Goal: Task Accomplishment & Management: Manage account settings

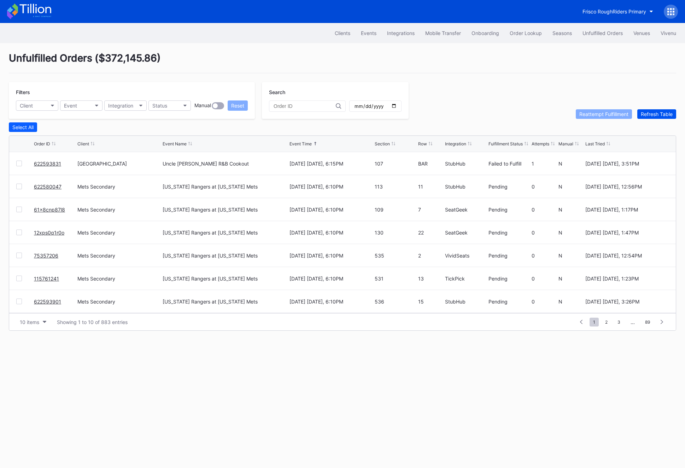
click at [655, 115] on div "Refresh Table" at bounding box center [657, 114] width 32 height 6
click at [46, 162] on link "622600344" at bounding box center [48, 163] width 28 height 6
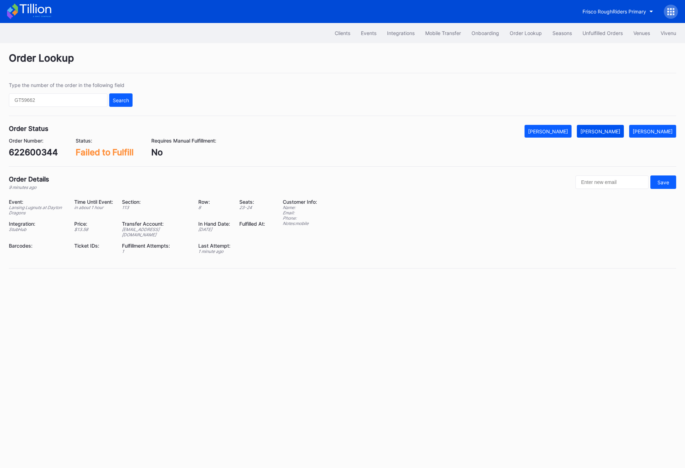
click at [607, 130] on div "[PERSON_NAME]" at bounding box center [600, 131] width 40 height 6
click at [20, 154] on div "622600344" at bounding box center [33, 152] width 49 height 10
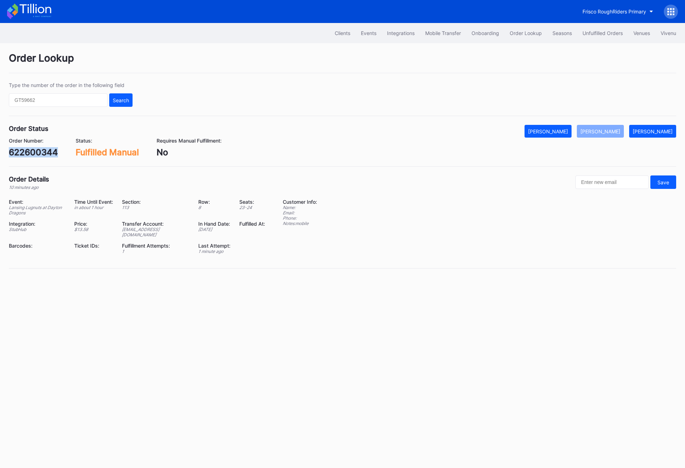
copy div "622600344"
click at [608, 30] on div "Unfulfilled Orders" at bounding box center [602, 33] width 40 height 6
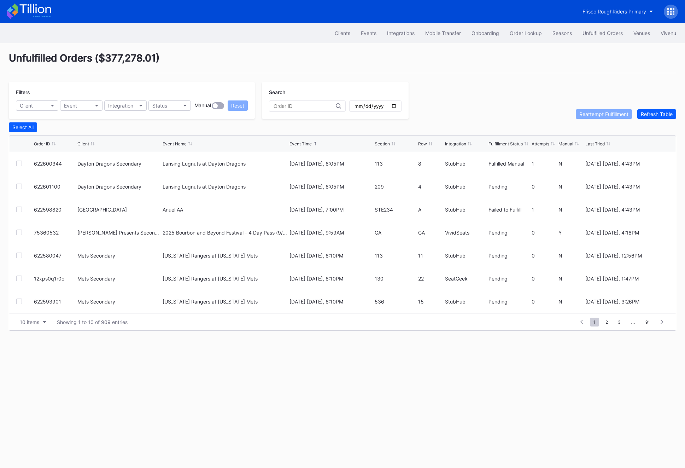
click at [48, 187] on link "622601100" at bounding box center [47, 186] width 27 height 6
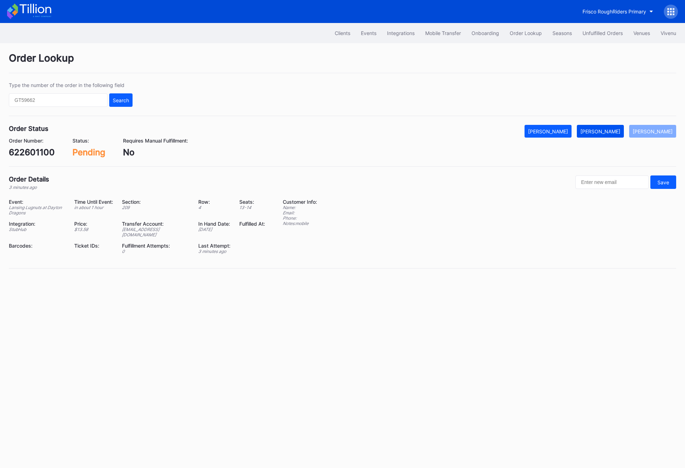
click at [606, 133] on div "[PERSON_NAME]" at bounding box center [600, 131] width 40 height 6
click at [24, 148] on div "622601100" at bounding box center [32, 152] width 46 height 10
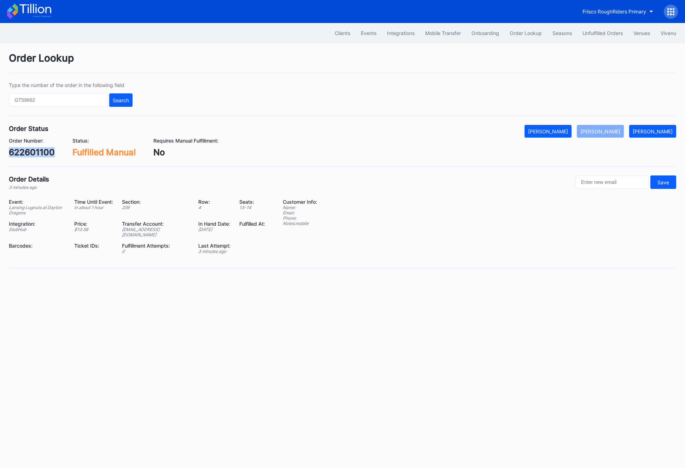
click at [24, 148] on div "622601100" at bounding box center [32, 152] width 46 height 10
copy div "622601100"
click at [592, 30] on div "Unfulfilled Orders" at bounding box center [602, 33] width 40 height 6
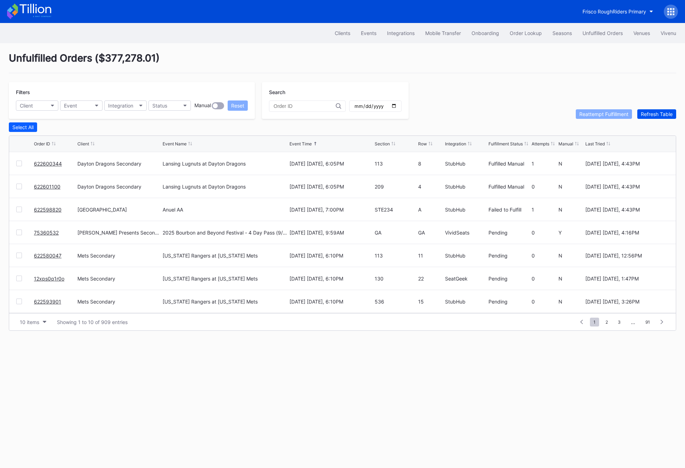
click at [654, 116] on div "Refresh Table" at bounding box center [657, 114] width 32 height 6
click at [604, 318] on span "2" at bounding box center [607, 321] width 10 height 9
click at [586, 323] on span "1" at bounding box center [581, 321] width 9 height 9
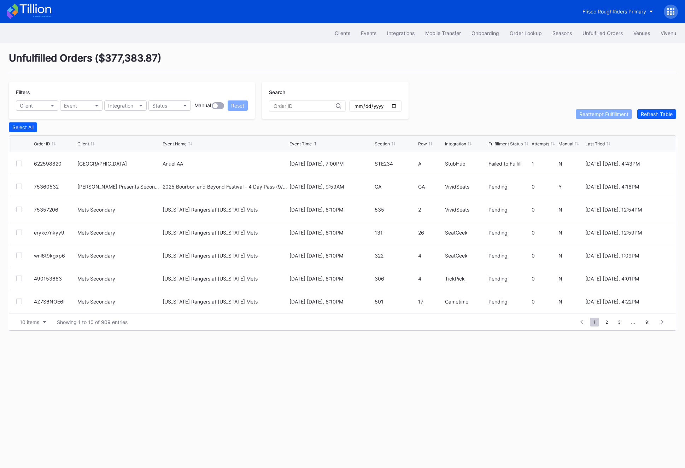
click at [282, 108] on input "text" at bounding box center [305, 106] width 62 height 6
paste input "622483706"
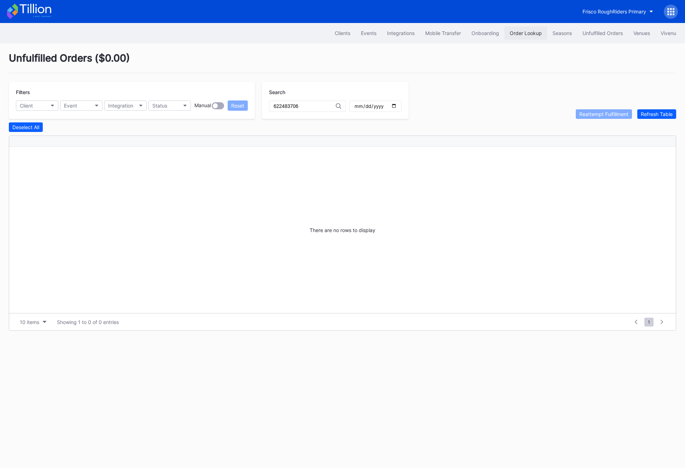
type input "622483706"
click at [516, 34] on div "Order Lookup" at bounding box center [526, 33] width 32 height 6
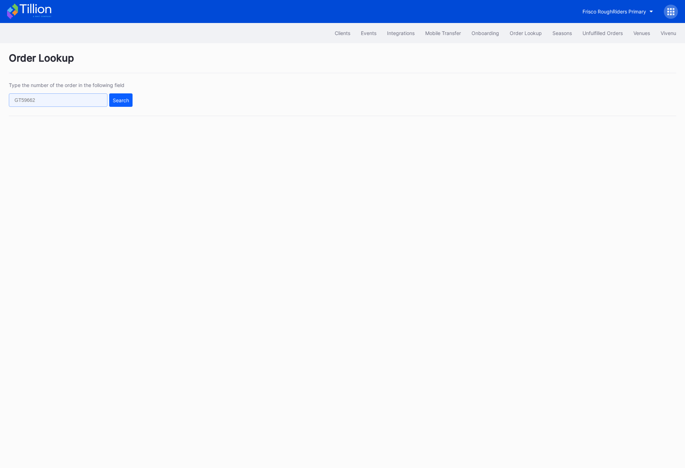
click at [50, 103] on input "text" at bounding box center [58, 99] width 99 height 13
paste input "622483706"
type input "622483706"
click at [147, 103] on div "Type the number of the order in the following field 622483706 Search" at bounding box center [342, 99] width 667 height 34
click at [116, 103] on div "Search" at bounding box center [121, 100] width 16 height 6
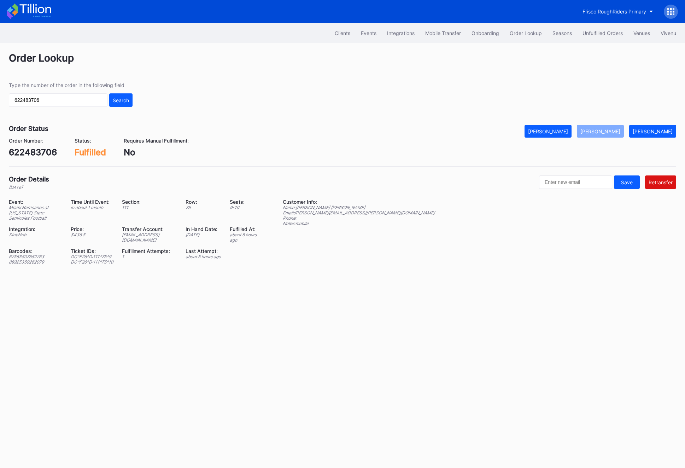
click at [143, 232] on div "[EMAIL_ADDRESS][DOMAIN_NAME]" at bounding box center [149, 237] width 55 height 11
copy div "[EMAIL_ADDRESS][DOMAIN_NAME]"
click at [27, 147] on div "622483706" at bounding box center [33, 152] width 48 height 10
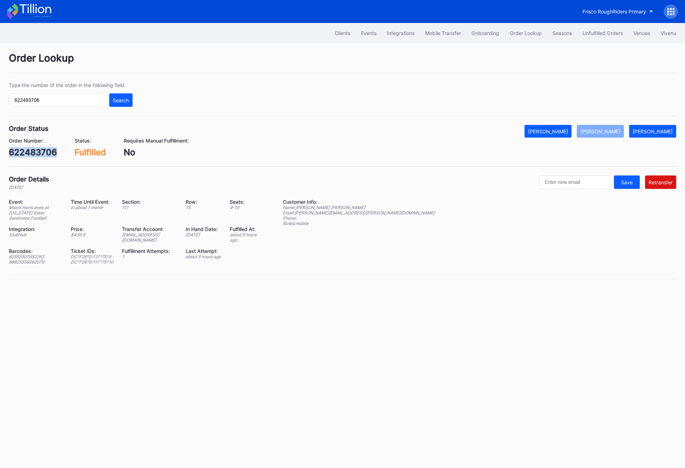
click at [27, 147] on div "622483706" at bounding box center [33, 152] width 48 height 10
copy div "622483706"
click at [598, 21] on div "Frisco RoughRiders Primary" at bounding box center [342, 11] width 685 height 23
click at [598, 34] on div "Unfulfilled Orders" at bounding box center [602, 33] width 40 height 6
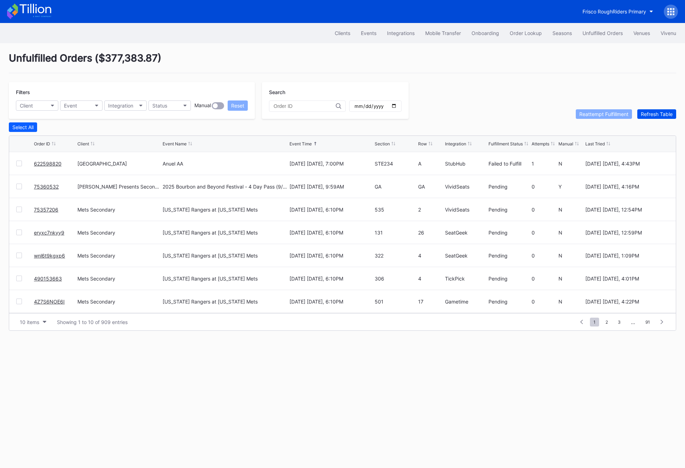
click at [655, 112] on div "Refresh Table" at bounding box center [657, 114] width 32 height 6
click at [669, 108] on div "Filters Client Event Integration Status Manual Reset Search Reattempt Fulfillme…" at bounding box center [342, 100] width 667 height 37
click at [668, 112] on div "Refresh Table" at bounding box center [657, 114] width 32 height 6
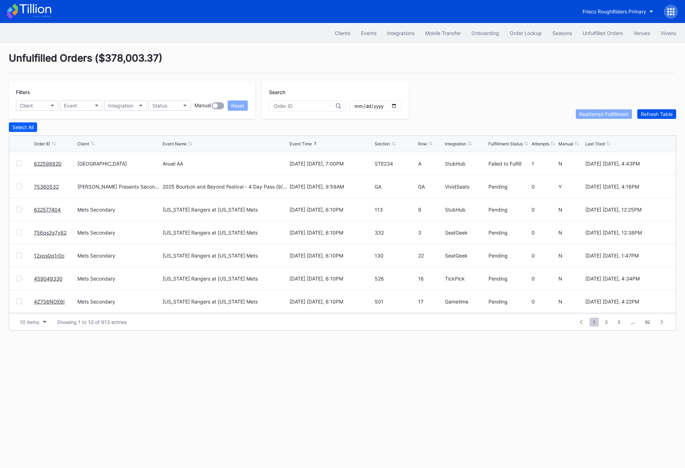
click at [648, 117] on button "Refresh Table" at bounding box center [656, 114] width 39 height 10
click at [654, 117] on button "Refresh Table" at bounding box center [656, 114] width 39 height 10
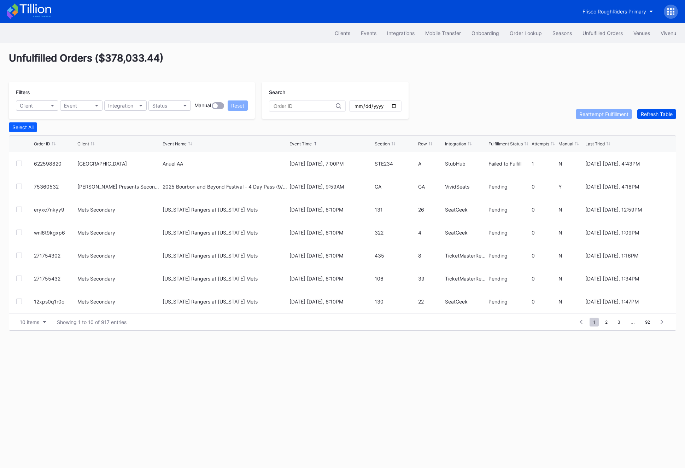
click at [648, 110] on button "Refresh Table" at bounding box center [656, 114] width 39 height 10
click at [527, 31] on div "Order Lookup" at bounding box center [526, 33] width 32 height 6
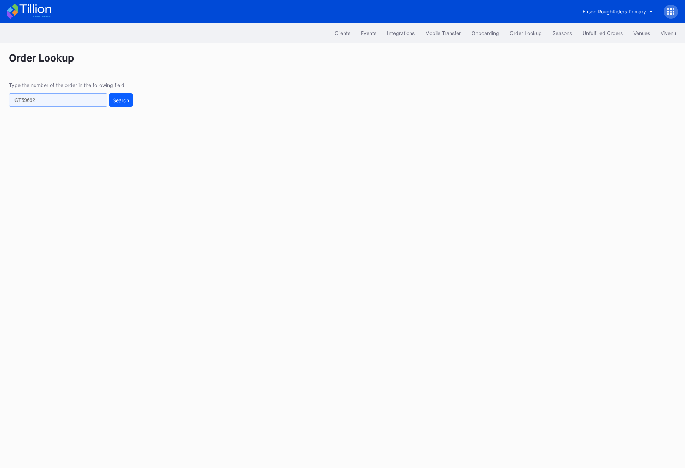
click at [34, 94] on input "text" at bounding box center [58, 99] width 99 height 13
paste input "622598820"
type input "622598820"
click at [113, 100] on div "Search" at bounding box center [121, 100] width 16 height 6
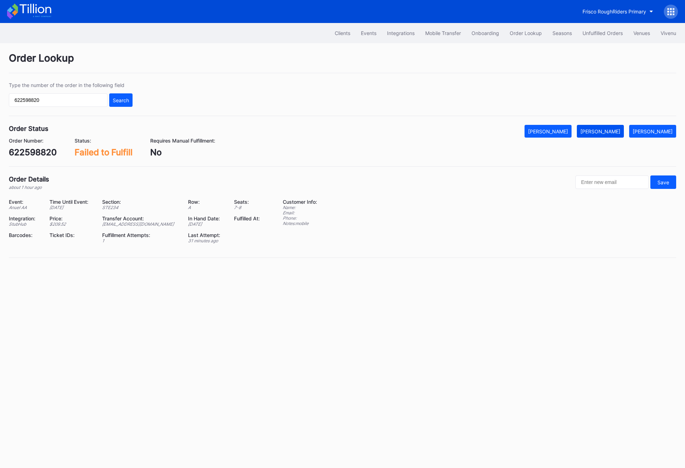
click at [611, 134] on div "[PERSON_NAME]" at bounding box center [600, 131] width 40 height 6
click at [613, 35] on div "Unfulfilled Orders" at bounding box center [602, 33] width 40 height 6
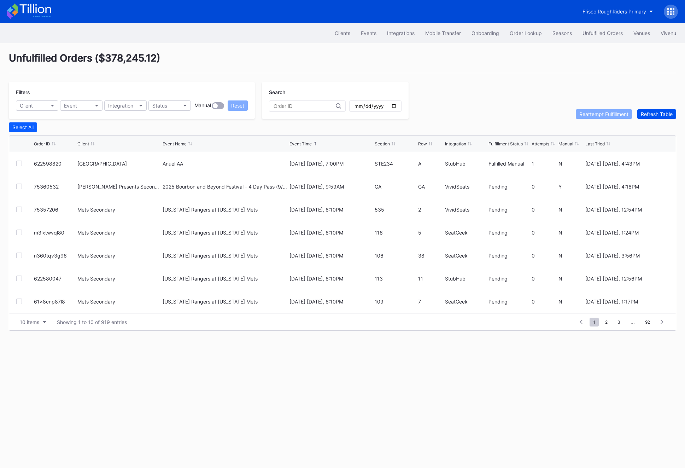
click at [671, 115] on div "Refresh Table" at bounding box center [657, 114] width 32 height 6
click at [517, 33] on div "Order Lookup" at bounding box center [526, 33] width 32 height 6
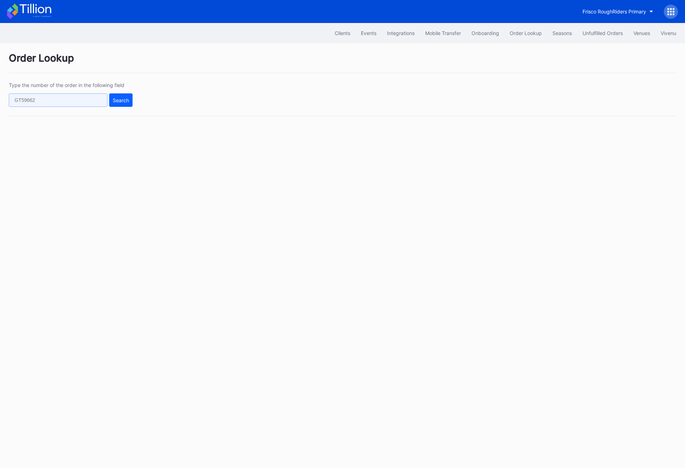
click at [65, 97] on input "text" at bounding box center [58, 99] width 99 height 13
paste input "75362455"
click at [121, 102] on div "Search" at bounding box center [121, 100] width 16 height 6
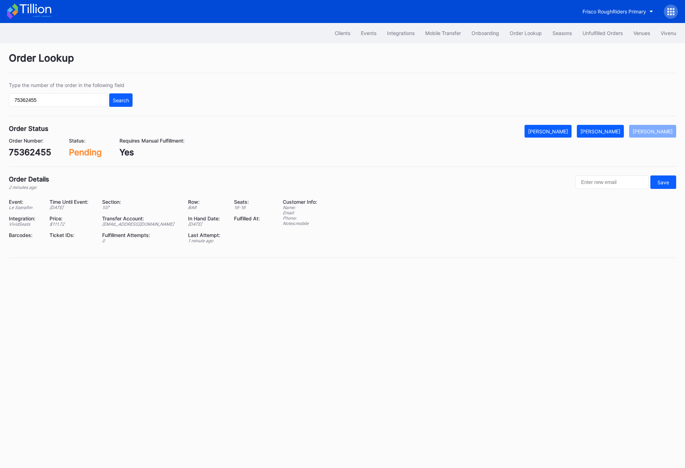
click at [36, 104] on input "75362455" at bounding box center [58, 99] width 99 height 13
paste input "SQW8CGYMHV"
type input "SQW8CGYMHV"
click at [111, 96] on button "Search" at bounding box center [120, 99] width 23 height 13
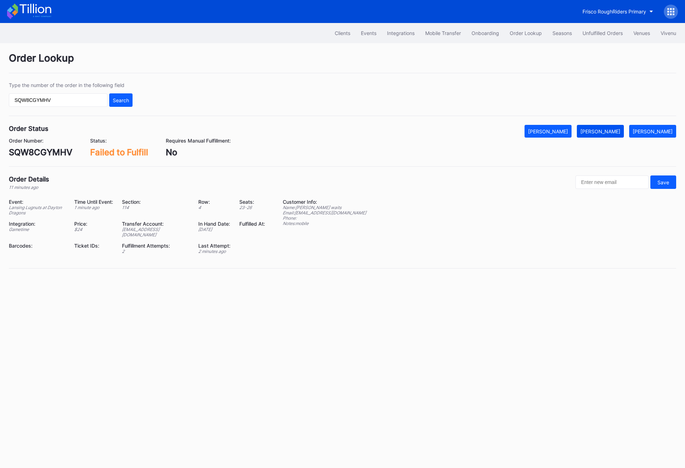
click at [600, 129] on div "[PERSON_NAME]" at bounding box center [600, 131] width 40 height 6
click at [607, 32] on div "Unfulfilled Orders" at bounding box center [602, 33] width 40 height 6
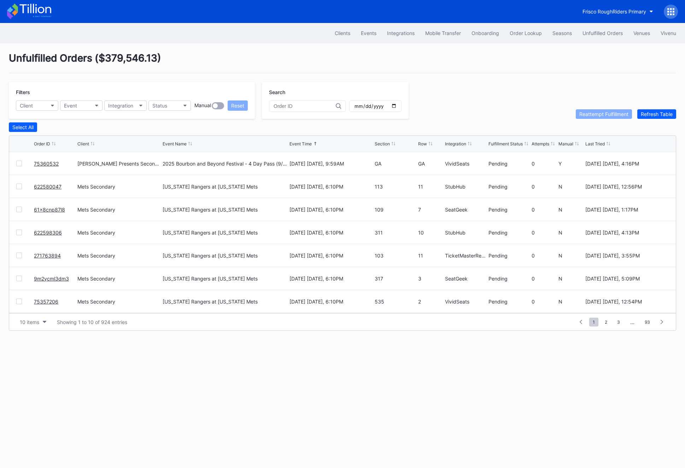
click at [651, 123] on div "Select All" at bounding box center [342, 127] width 667 height 10
click at [651, 116] on div "Refresh Table" at bounding box center [657, 114] width 32 height 6
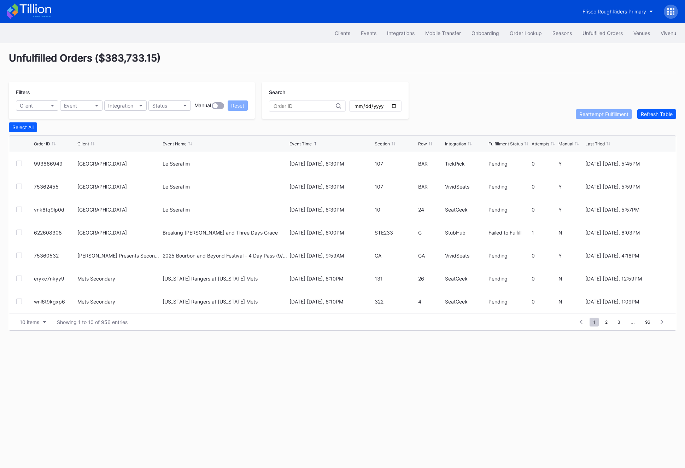
click at [36, 182] on div "75362455" at bounding box center [55, 186] width 42 height 23
click at [47, 186] on link "75362455" at bounding box center [46, 186] width 25 height 6
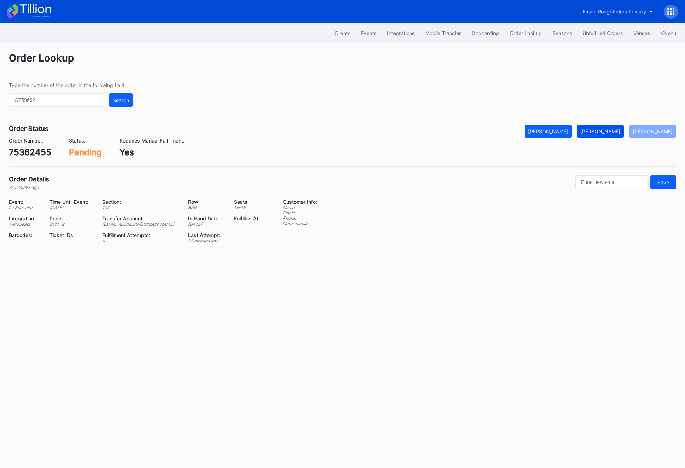
click at [614, 134] on button "[PERSON_NAME]" at bounding box center [600, 131] width 47 height 13
click at [33, 156] on div "75362455" at bounding box center [30, 152] width 42 height 10
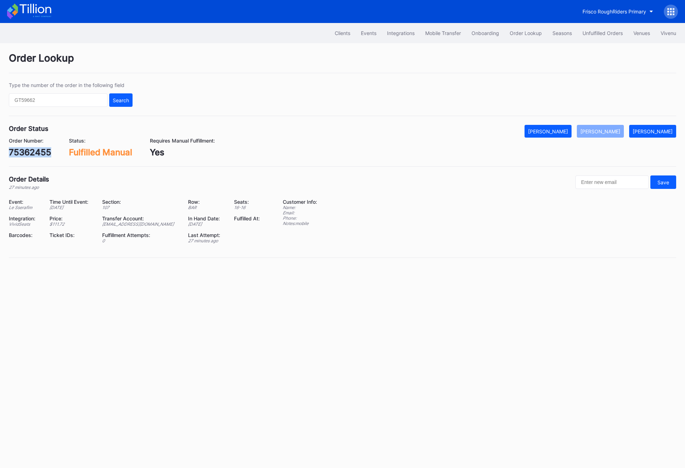
click at [33, 156] on div "75362455" at bounding box center [30, 152] width 42 height 10
copy div "75362455"
click at [18, 152] on div "75362455" at bounding box center [30, 152] width 42 height 10
click at [611, 35] on div "Unfulfilled Orders" at bounding box center [602, 33] width 40 height 6
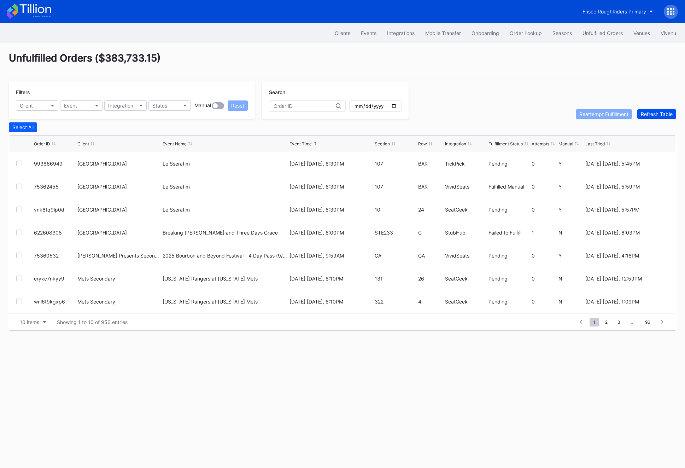
click at [663, 111] on div "Refresh Table" at bounding box center [657, 114] width 32 height 6
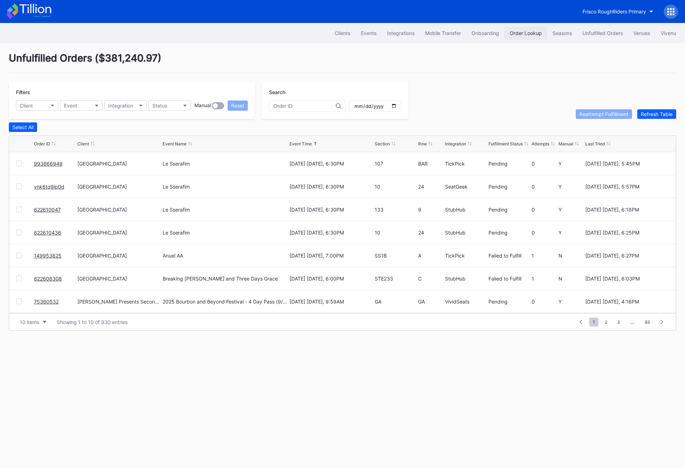
click at [513, 37] on button "Order Lookup" at bounding box center [525, 33] width 43 height 13
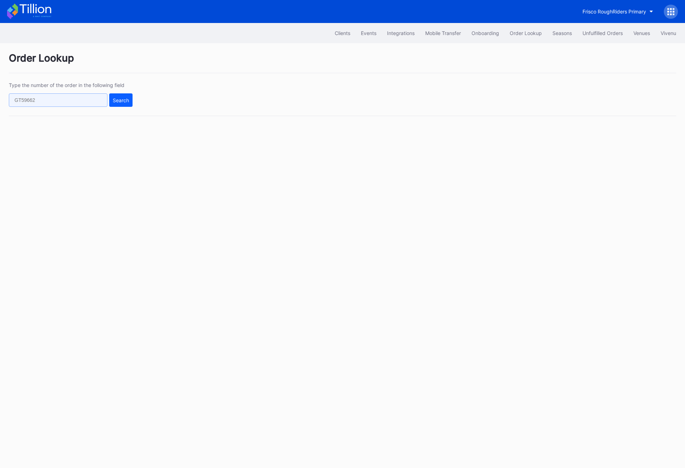
click at [81, 93] on div "Type the number of the order in the following field Search" at bounding box center [71, 94] width 124 height 25
paste input "622610436"
type input "622610436"
click at [133, 100] on div "Type the number of the order in the following field 622610436 Search" at bounding box center [342, 99] width 667 height 34
click at [123, 100] on div "Search" at bounding box center [121, 100] width 16 height 6
